Goal: Task Accomplishment & Management: Manage account settings

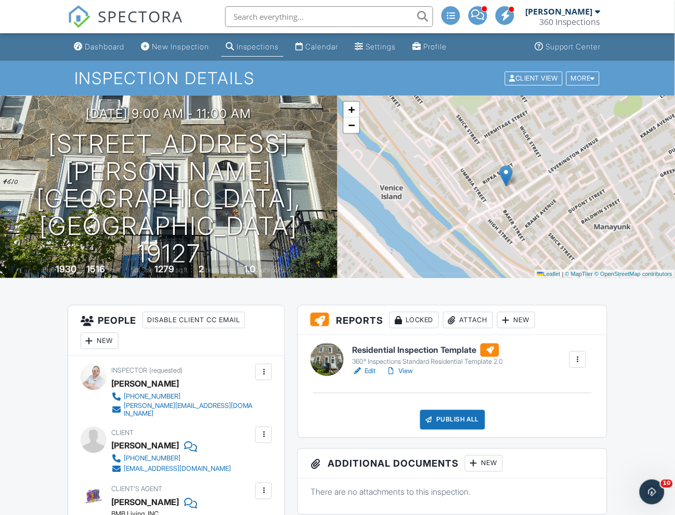
click at [463, 425] on div "Publish All" at bounding box center [452, 420] width 65 height 20
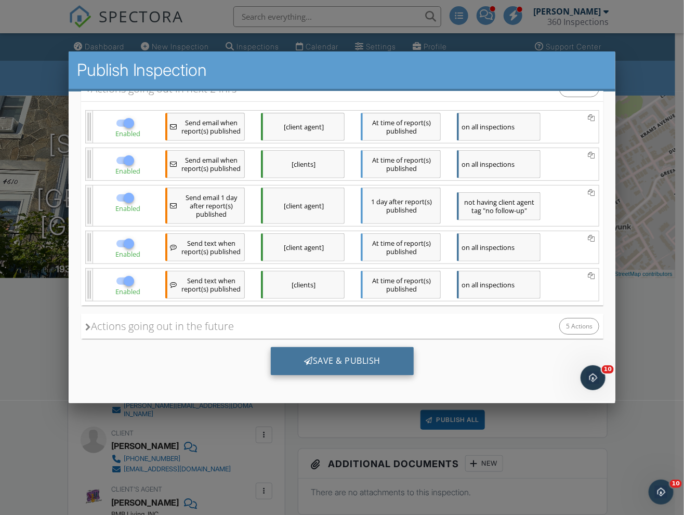
click at [375, 360] on div "Save & Publish" at bounding box center [341, 361] width 143 height 28
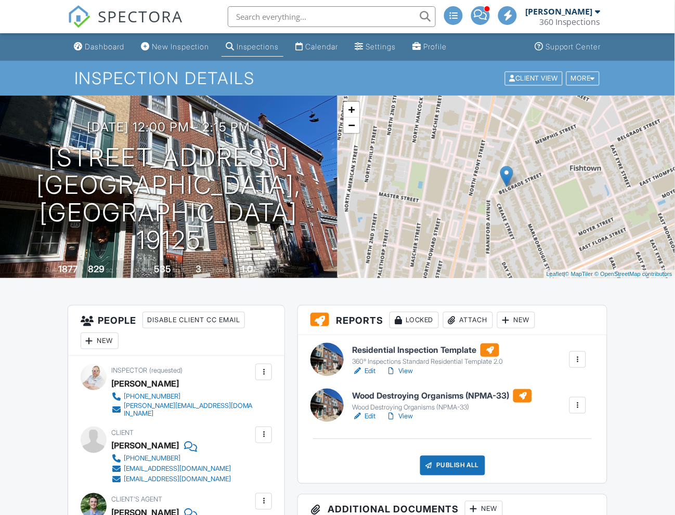
click at [455, 394] on h6 "Wood Destroying Organisms (NPMA-33)" at bounding box center [442, 396] width 180 height 14
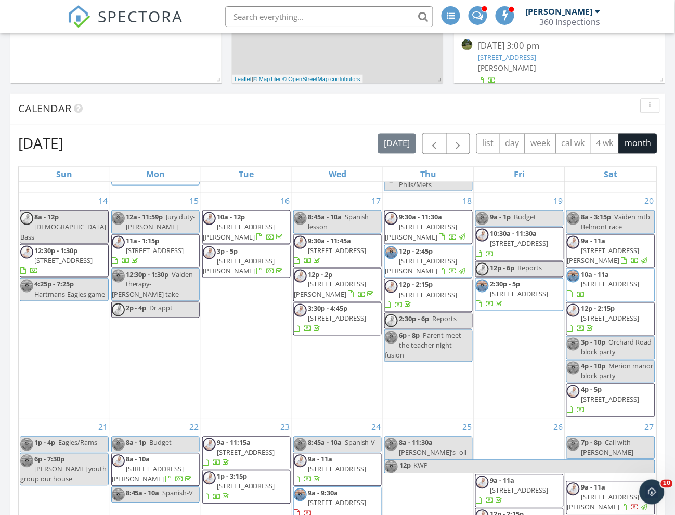
scroll to position [466, 0]
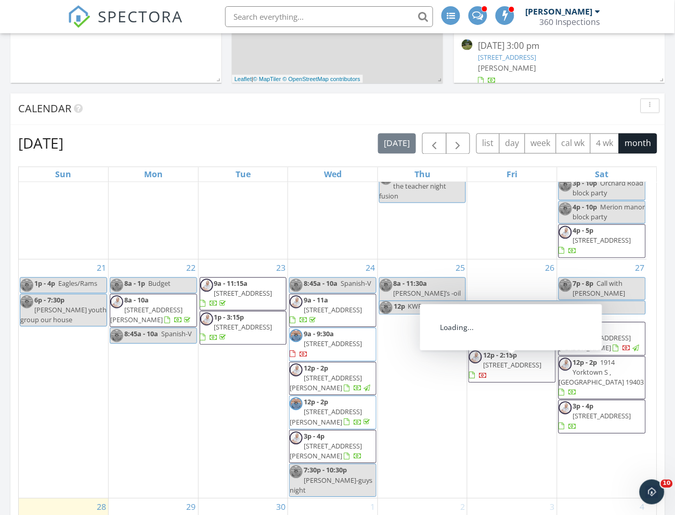
click at [543, 366] on span "12p - 2:15p 215 Belgrade St, Philadelphia 19125" at bounding box center [512, 366] width 86 height 31
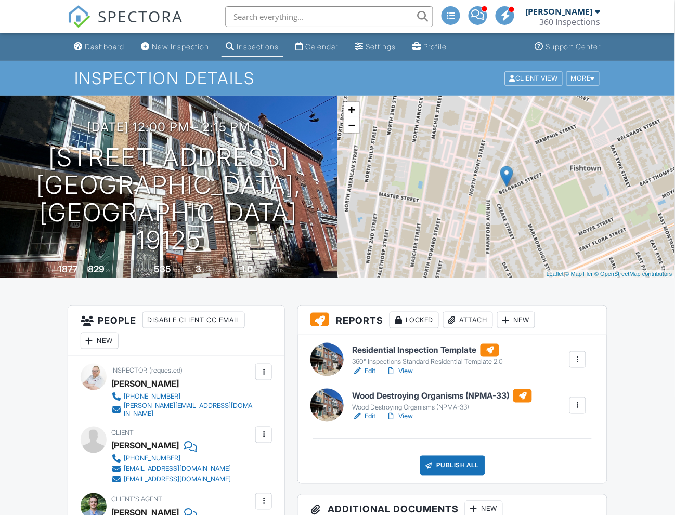
click at [482, 317] on div "Attach" at bounding box center [468, 320] width 50 height 17
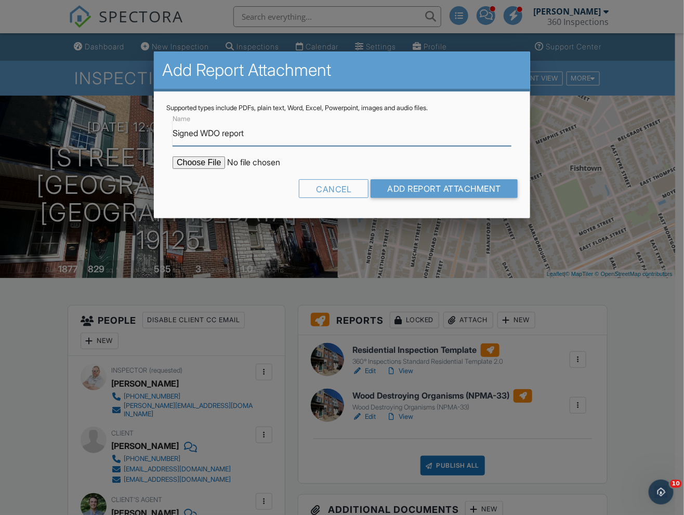
type input "Signed WDO report"
click at [206, 160] on input "file" at bounding box center [261, 163] width 177 height 12
type input "C:\fakepath\215_Belgrade_St___Wood_Destroying_Organisms__NPMA_33_.pdf"
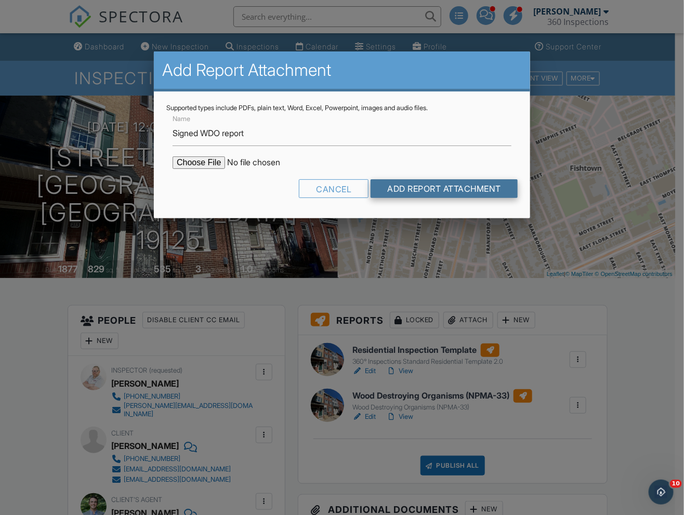
click at [450, 182] on input "Add Report Attachment" at bounding box center [444, 188] width 147 height 19
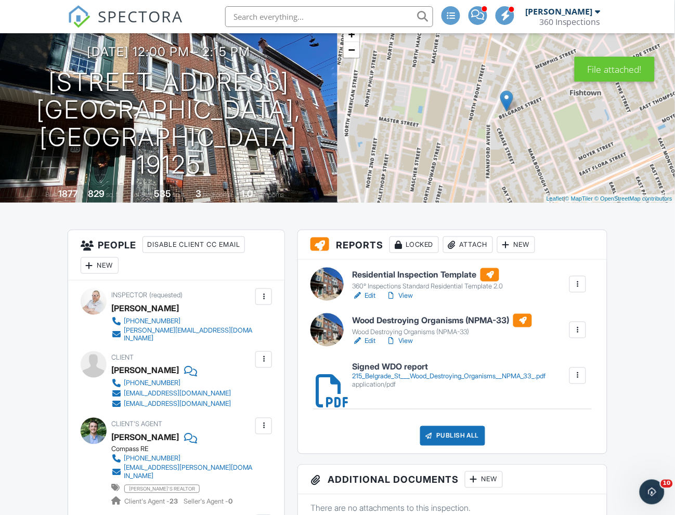
click at [469, 436] on div "Publish All" at bounding box center [452, 436] width 65 height 20
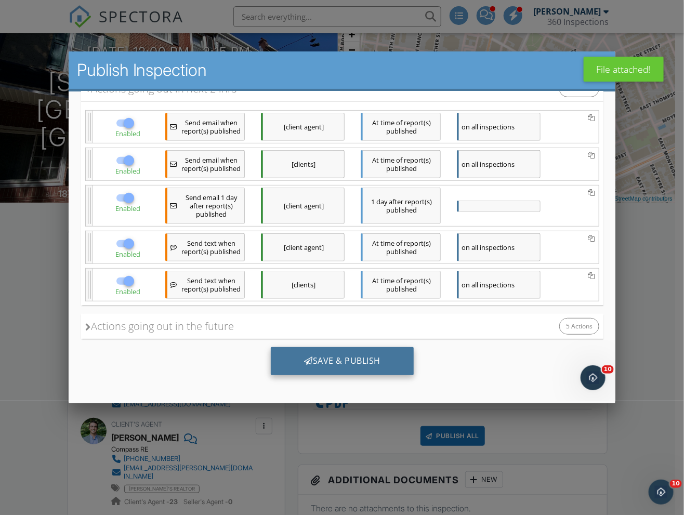
click at [375, 347] on div "Save & Publish" at bounding box center [341, 361] width 143 height 28
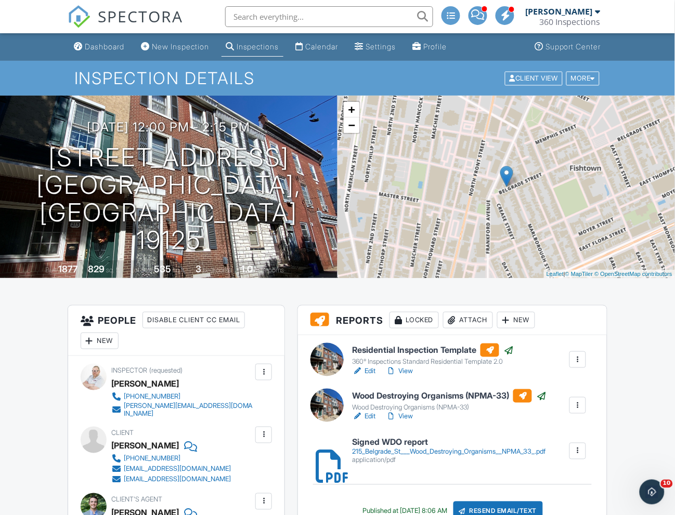
click at [119, 51] on link "Dashboard" at bounding box center [99, 46] width 59 height 19
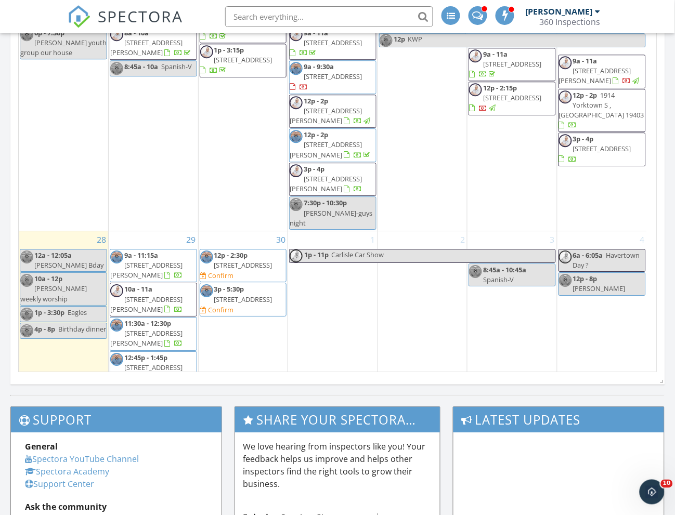
scroll to position [563, 0]
